Goal: Transaction & Acquisition: Obtain resource

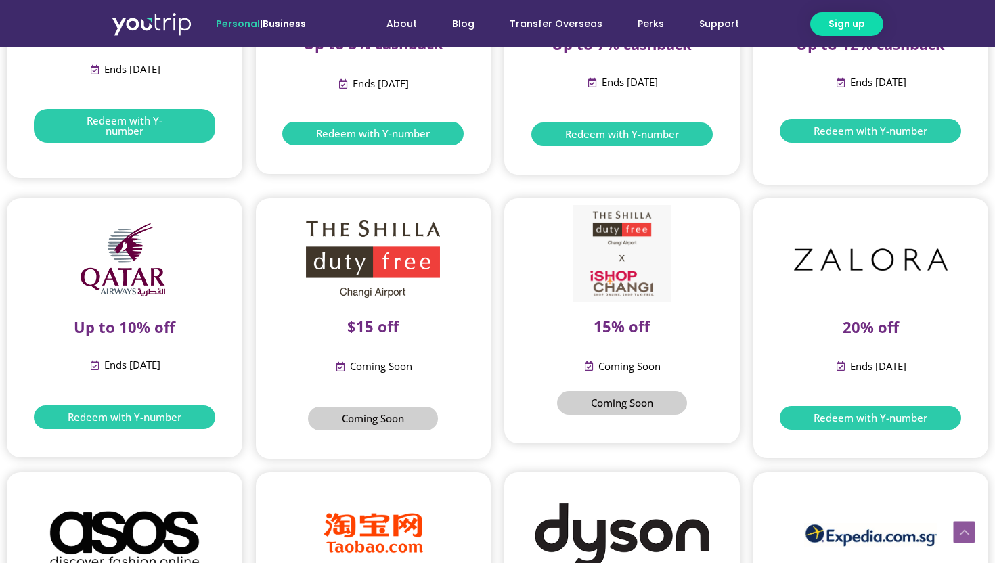
scroll to position [409, 0]
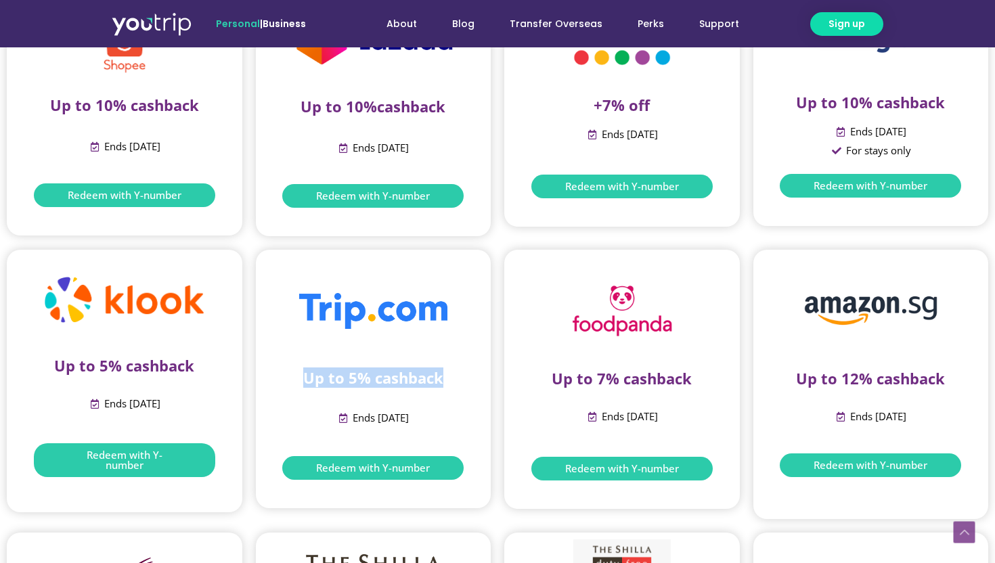
drag, startPoint x: 306, startPoint y: 378, endPoint x: 443, endPoint y: 374, distance: 136.8
click at [445, 375] on p "Up to 5% cashback" at bounding box center [373, 378] width 195 height 18
click at [443, 374] on p "Up to 5% cashback" at bounding box center [373, 378] width 195 height 18
click at [387, 435] on div "Ends [DATE]" at bounding box center [373, 426] width 195 height 34
click at [387, 457] on link "Redeem with Y-number" at bounding box center [372, 468] width 181 height 24
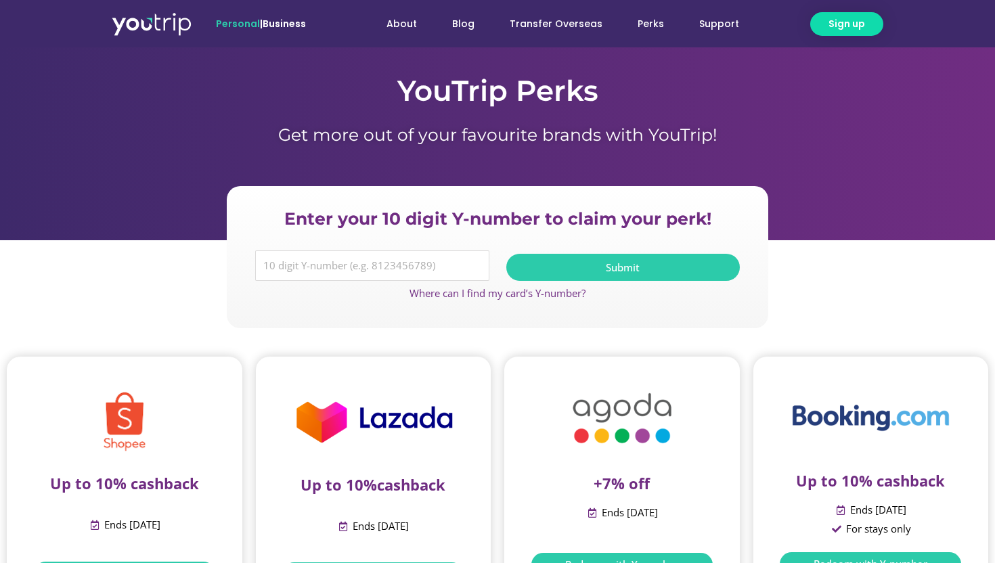
scroll to position [6, 0]
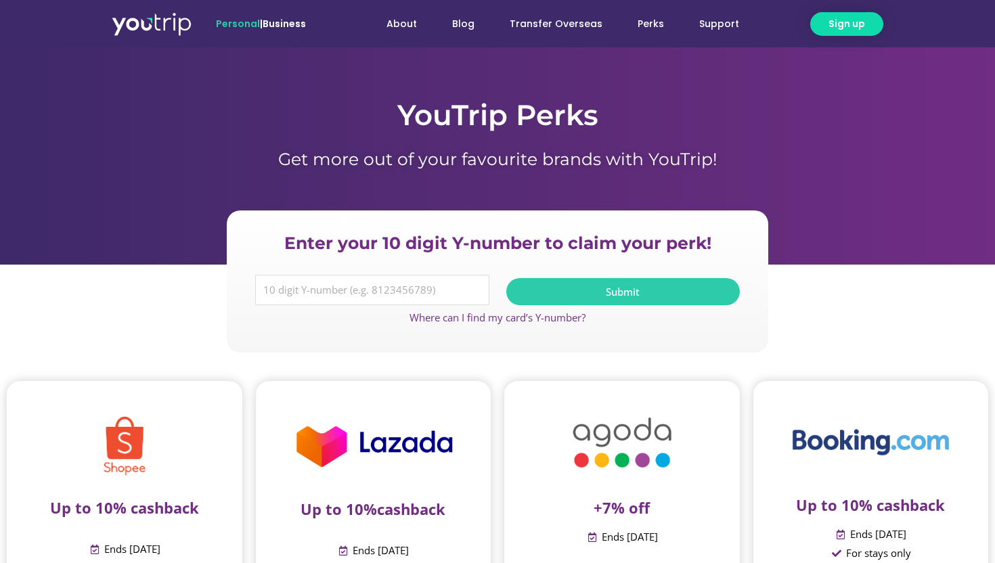
click at [387, 456] on img at bounding box center [373, 446] width 179 height 74
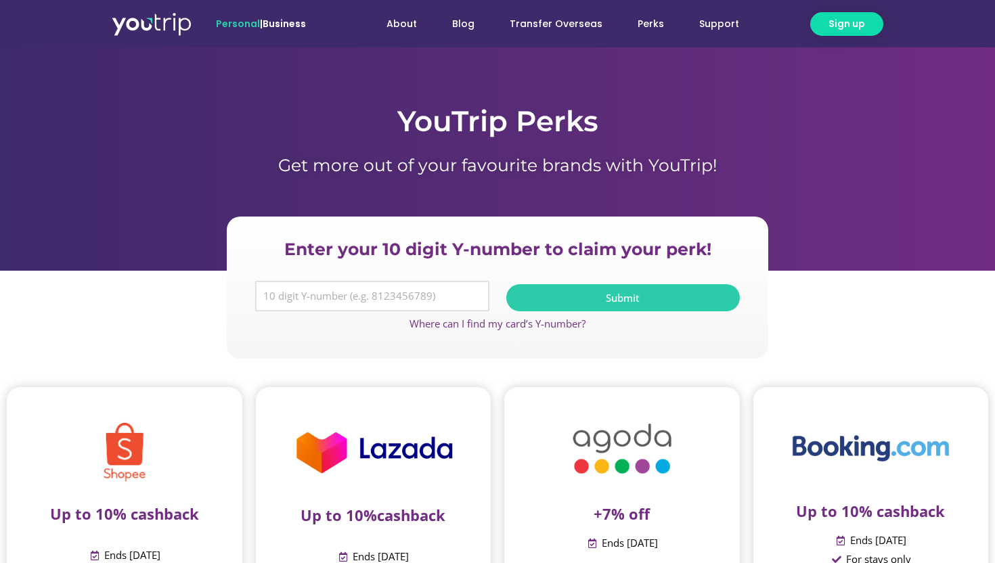
click at [407, 302] on input "Y Number" at bounding box center [372, 296] width 234 height 31
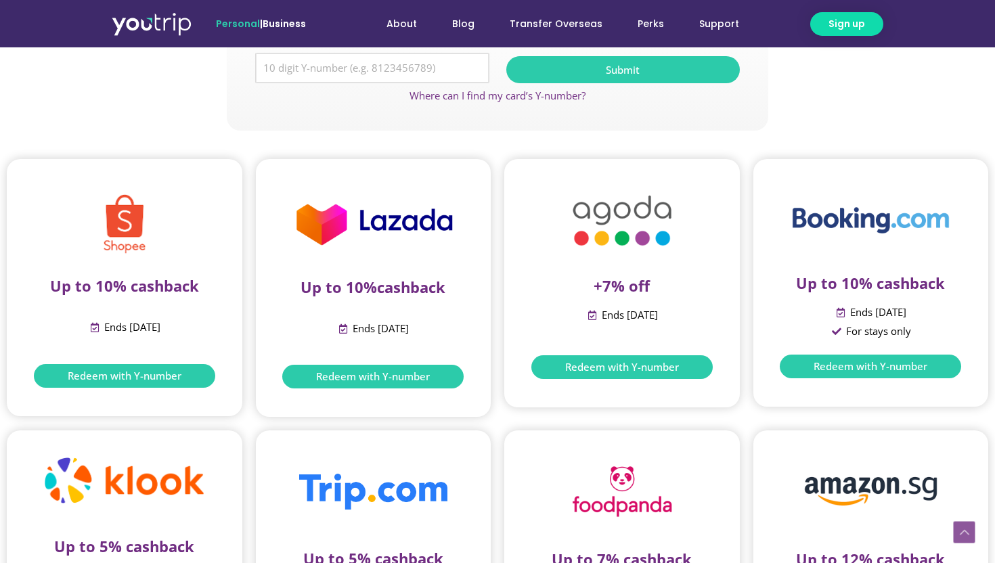
scroll to position [451, 0]
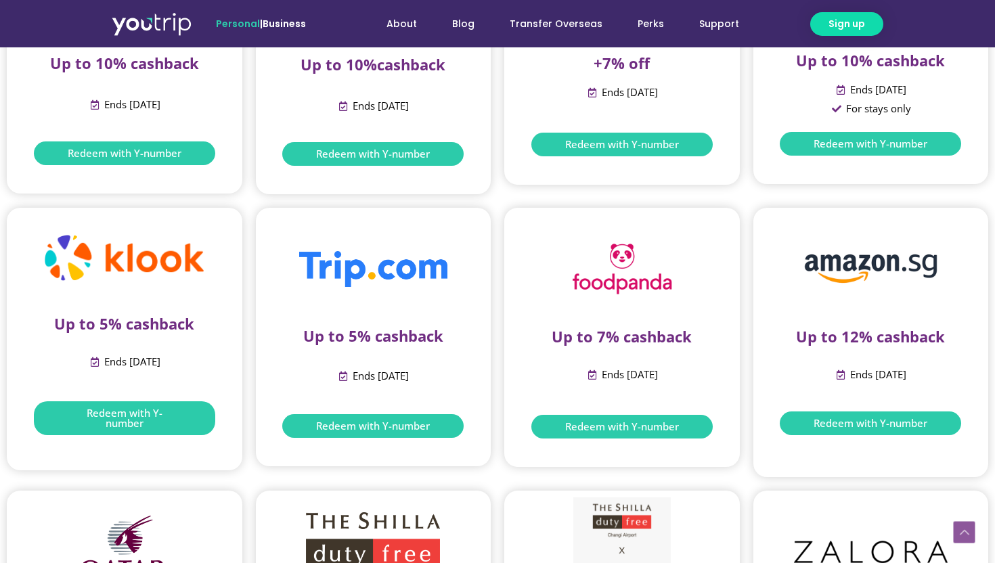
click at [407, 307] on div at bounding box center [373, 269] width 195 height 82
click at [401, 280] on img at bounding box center [373, 269] width 149 height 36
click at [401, 277] on img at bounding box center [373, 269] width 149 height 36
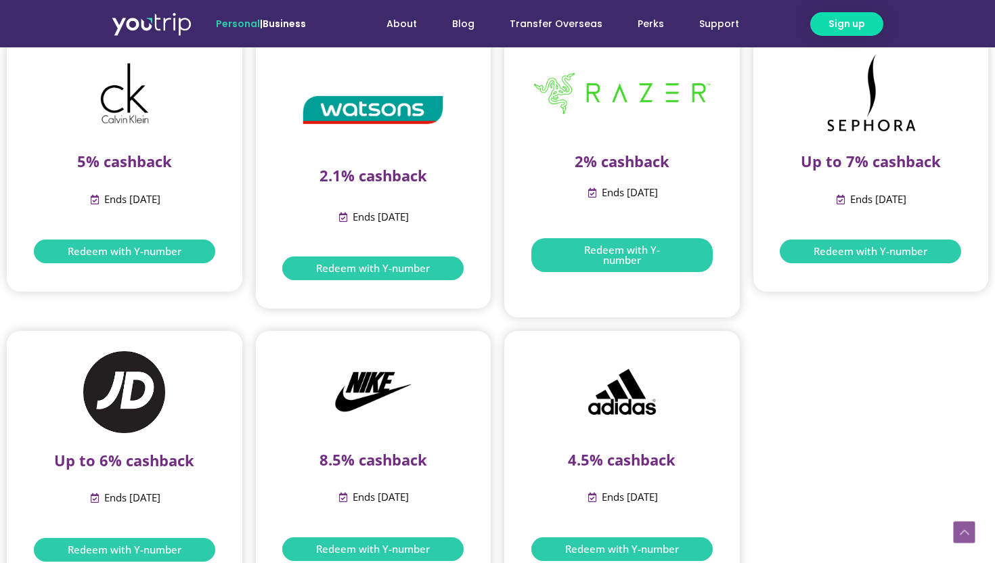
scroll to position [1757, 0]
